Goal: Information Seeking & Learning: Learn about a topic

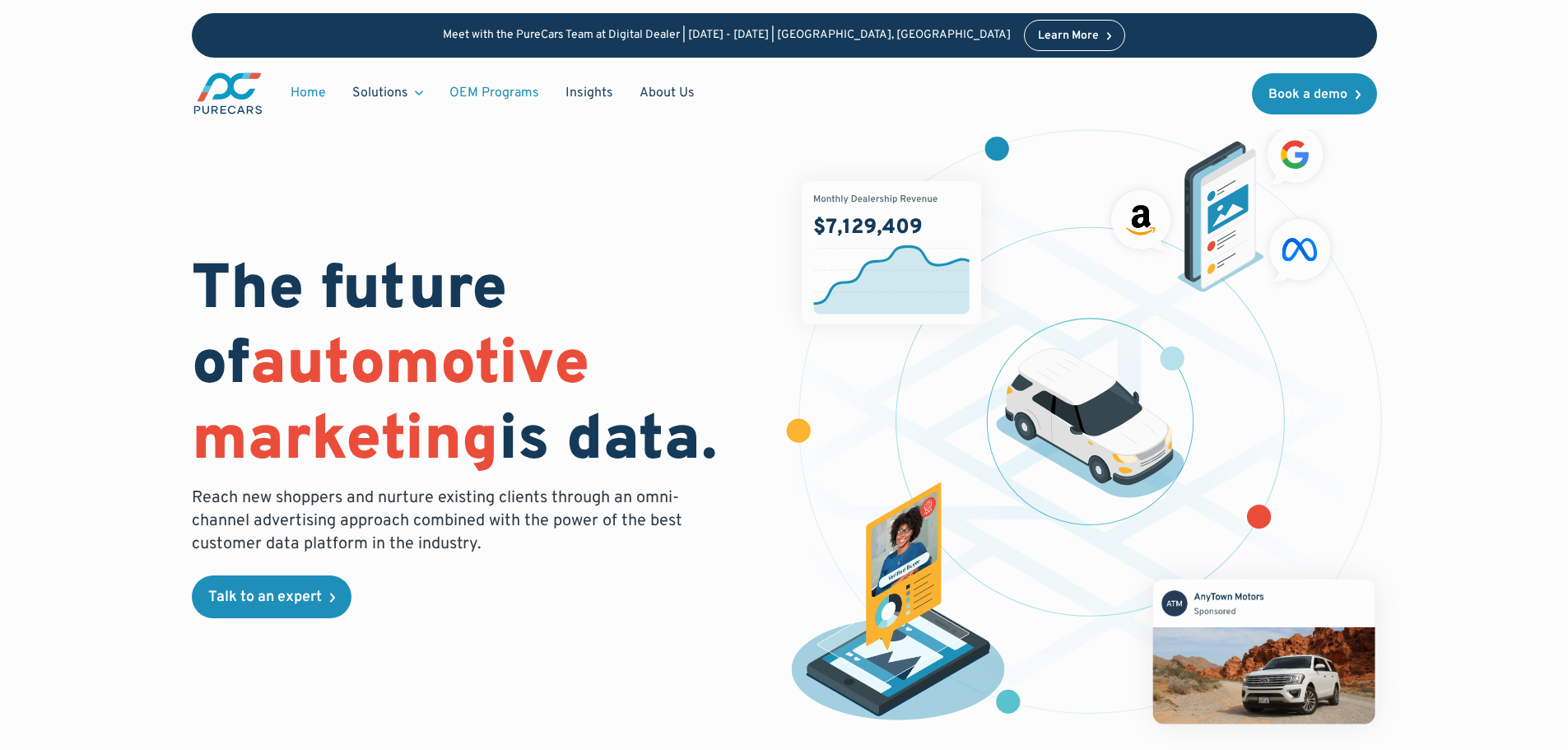
click at [475, 89] on link "OEM Programs" at bounding box center [495, 93] width 116 height 31
click at [336, 151] on div "The future of automotive marketing is data. Reach new shoppers and nurture exis…" at bounding box center [784, 429] width 1185 height 649
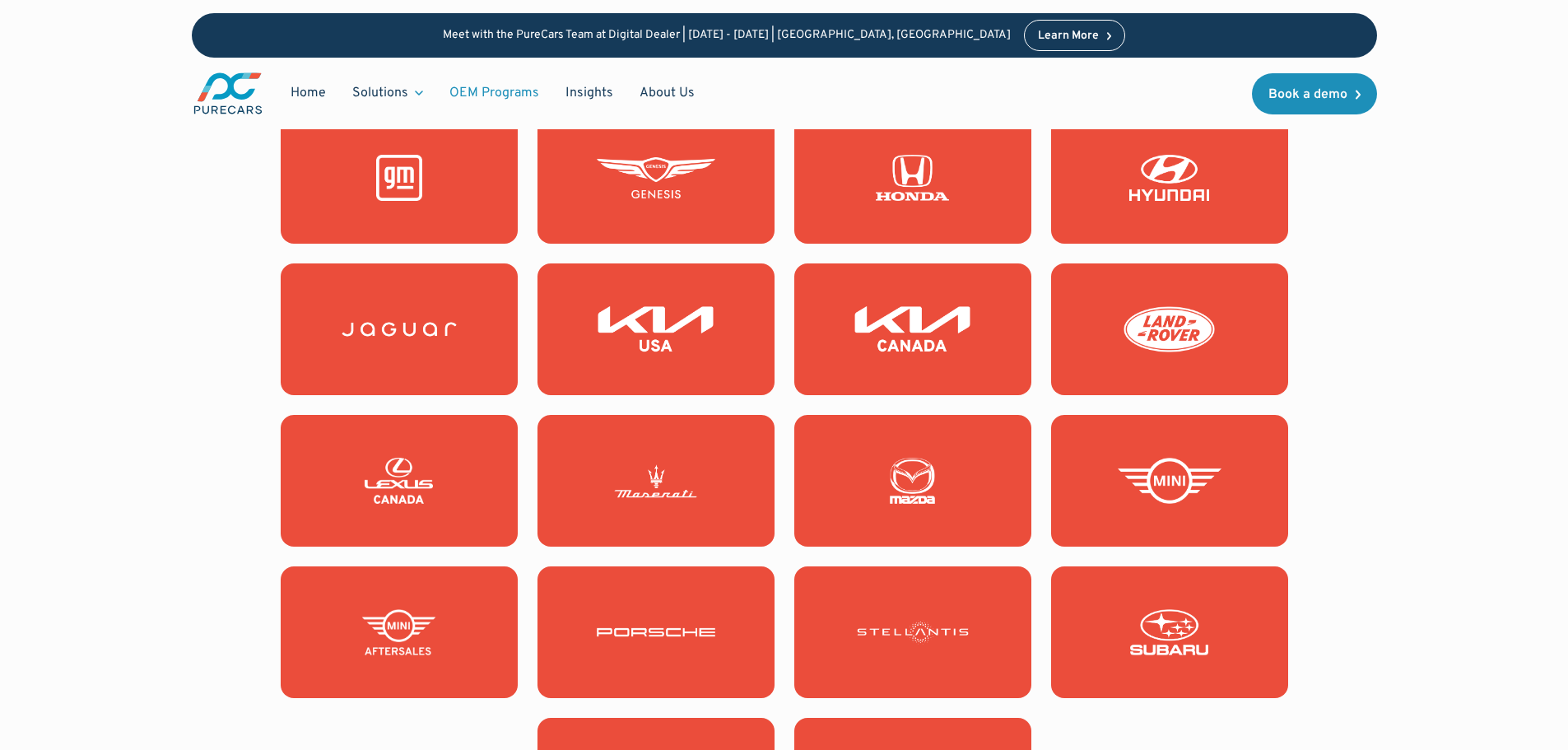
scroll to position [1729, 0]
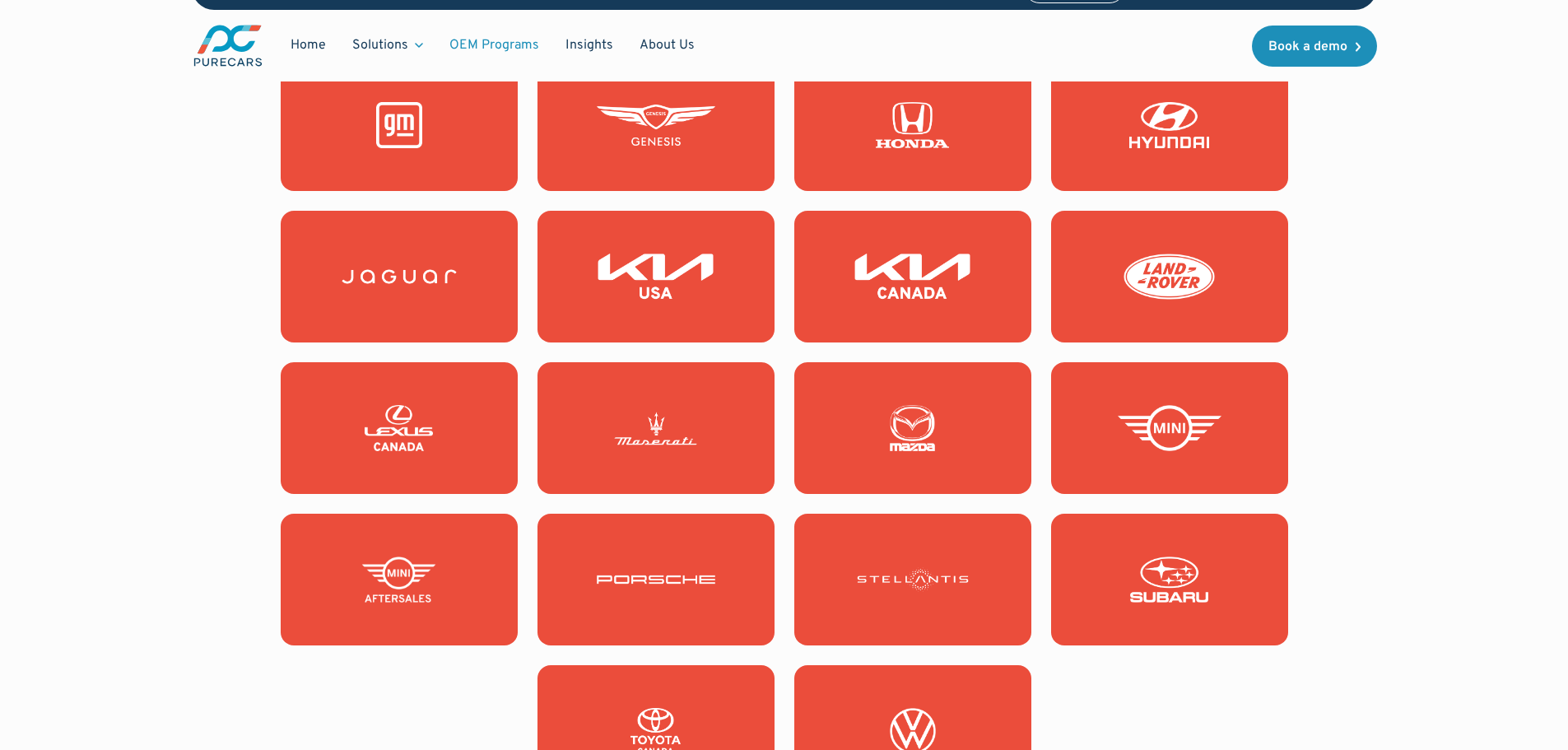
click at [1198, 617] on link at bounding box center [1169, 579] width 237 height 132
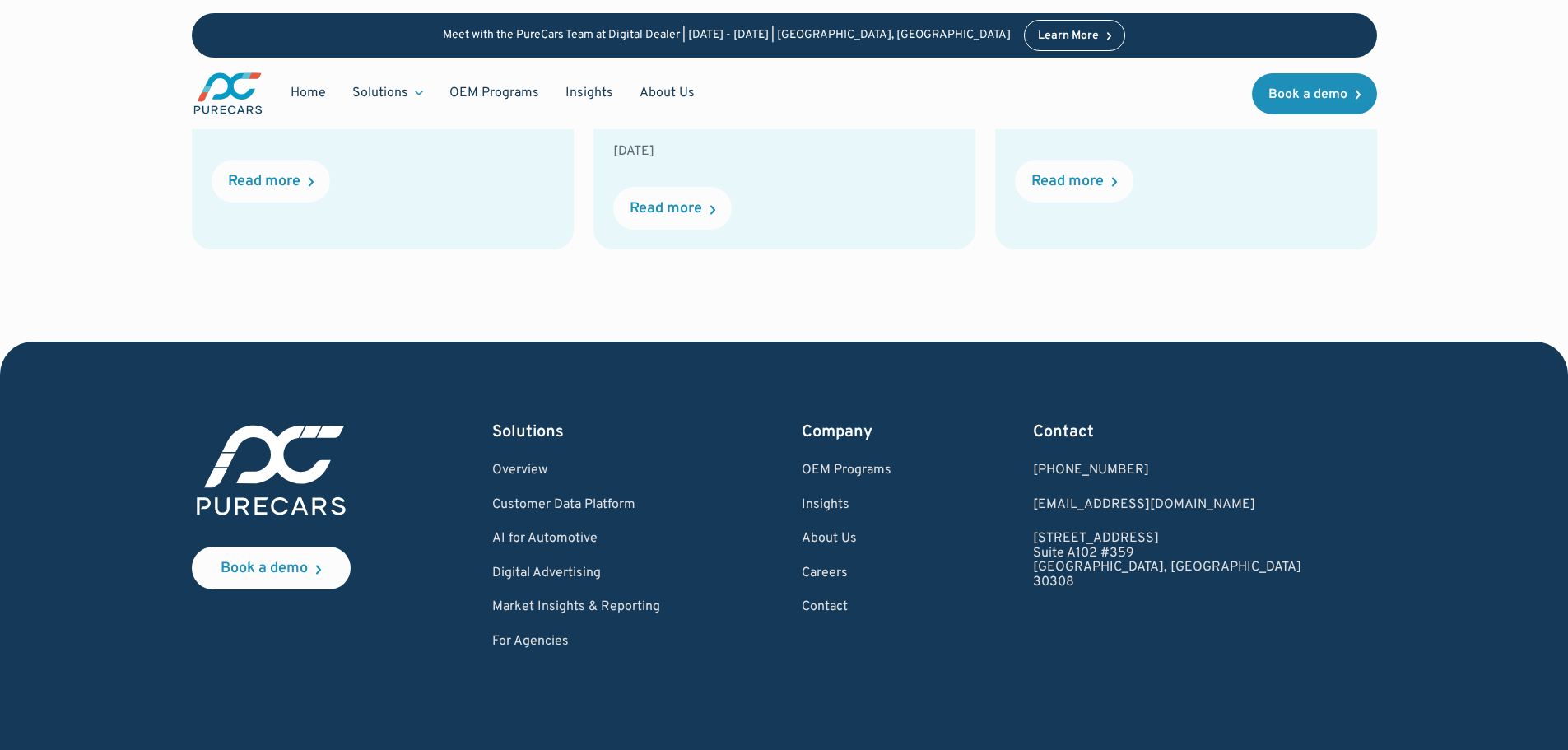
scroll to position [4056, 0]
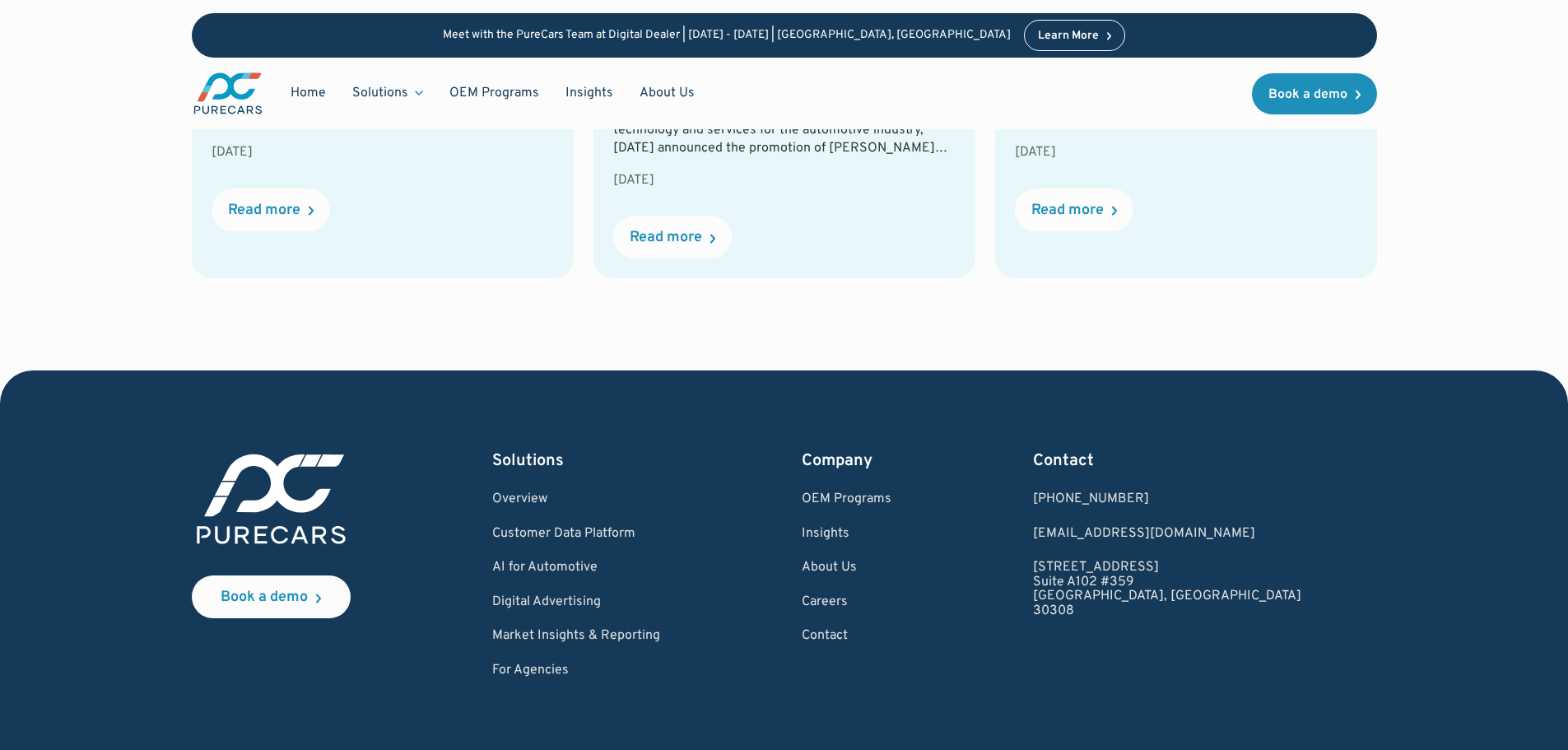
click at [656, 256] on div "STAY IN THE KNOW Recent stories Blog Reach Beyond Your Current Customers with C…" at bounding box center [783, 23] width 1411 height 696
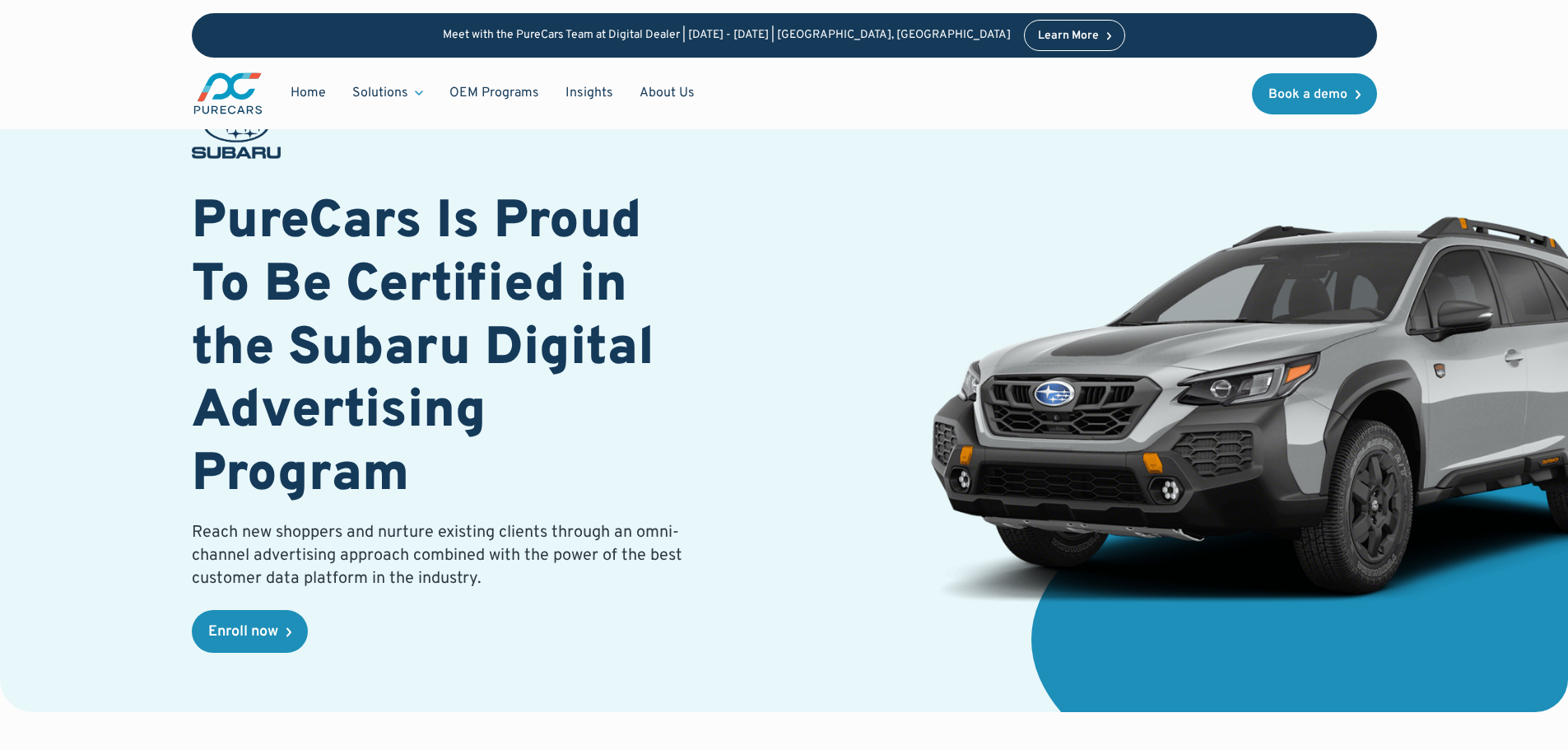
scroll to position [83, 0]
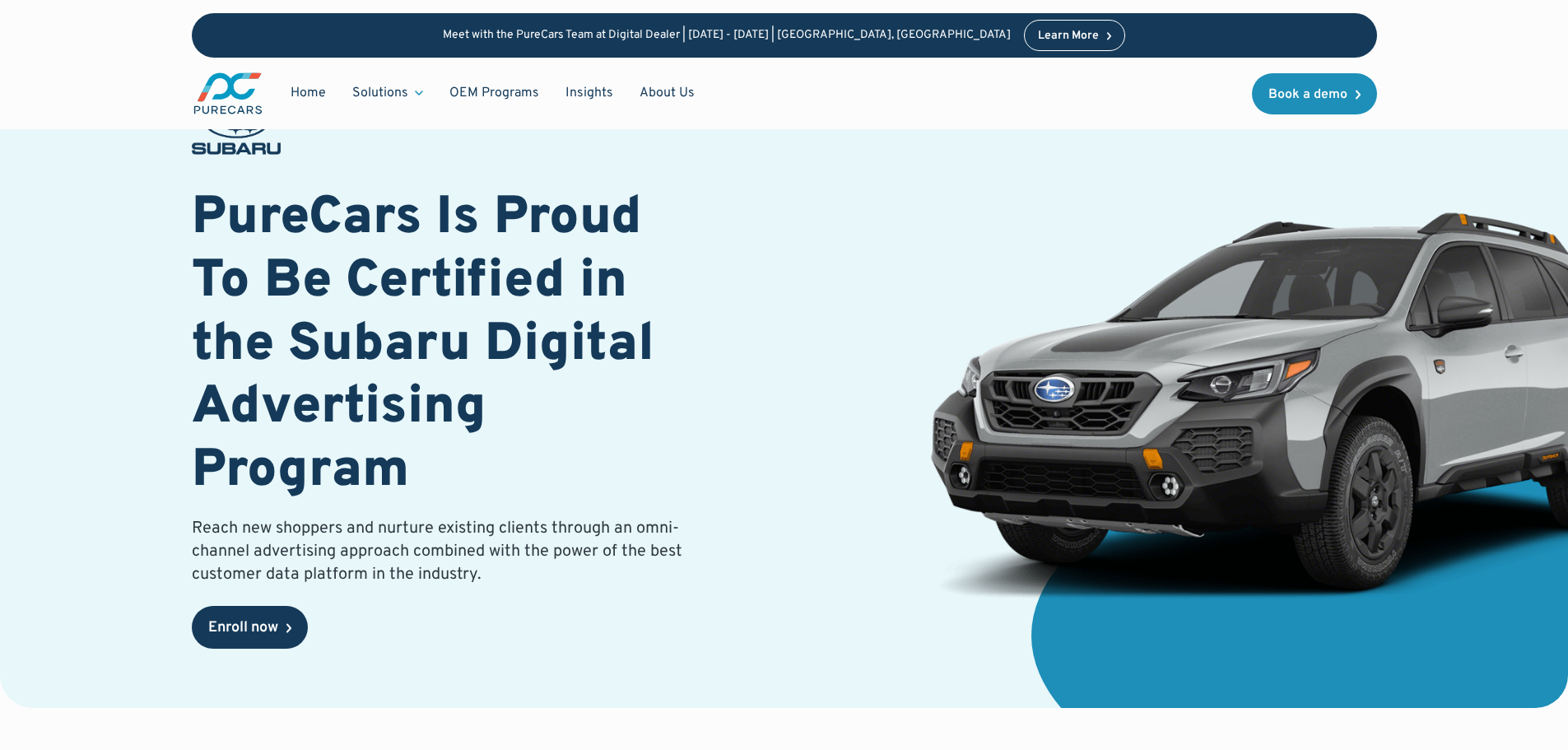
click at [273, 627] on div "Enroll now" at bounding box center [242, 628] width 70 height 15
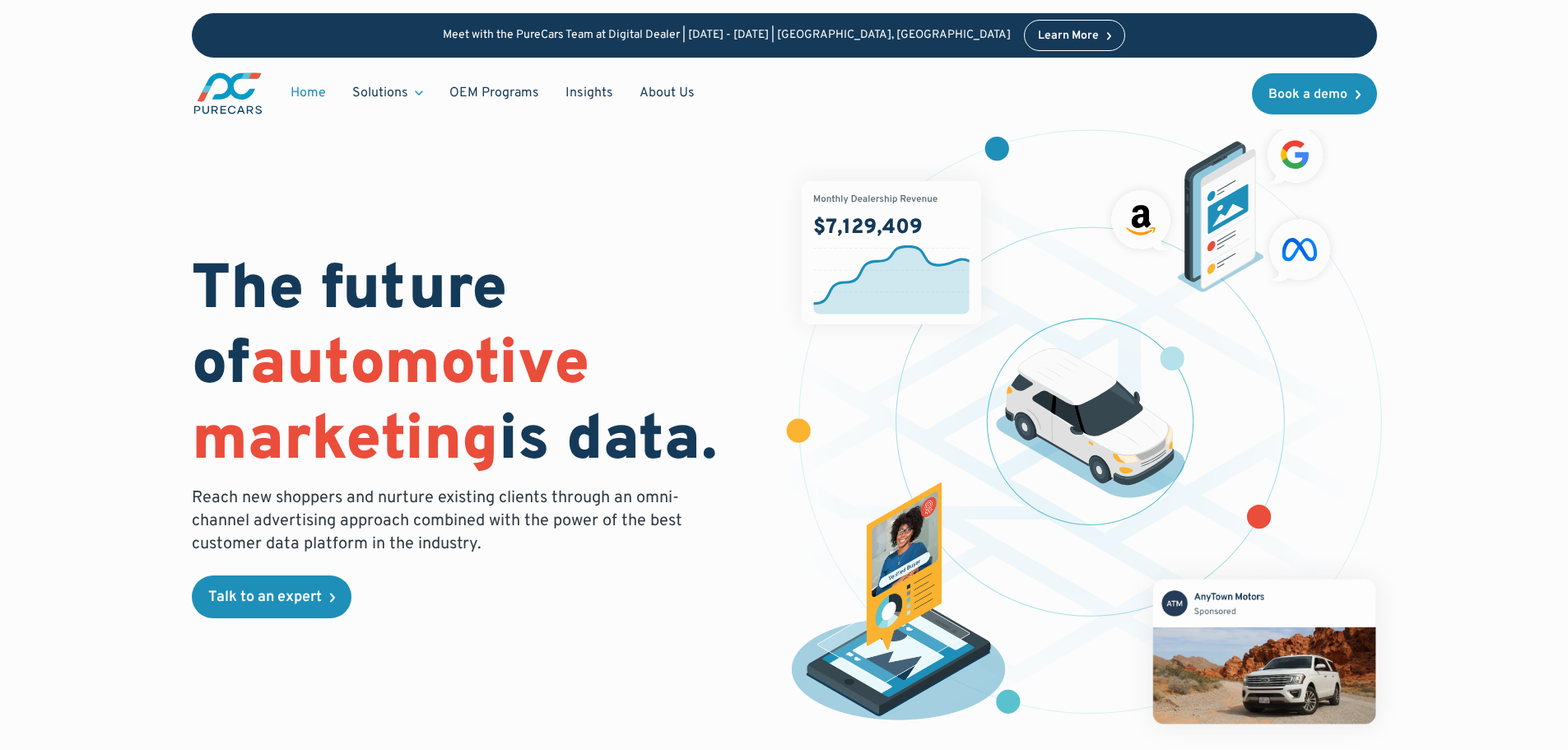
click at [1368, 222] on figure at bounding box center [1090, 437] width 631 height 636
